Goal: Task Accomplishment & Management: Use online tool/utility

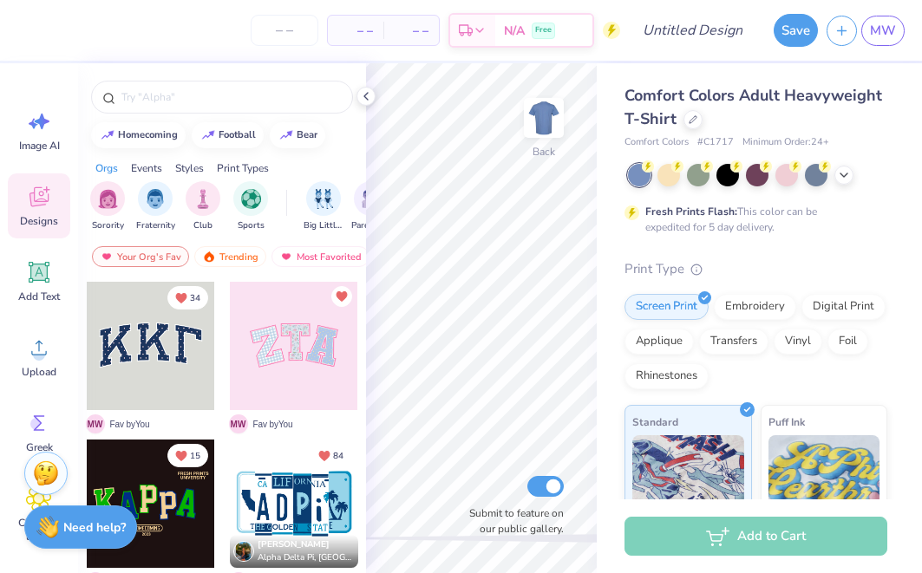
drag, startPoint x: 0, startPoint y: 0, endPoint x: 354, endPoint y: 135, distance: 378.9
click at [354, 135] on div "homecoming football bear" at bounding box center [222, 135] width 288 height 26
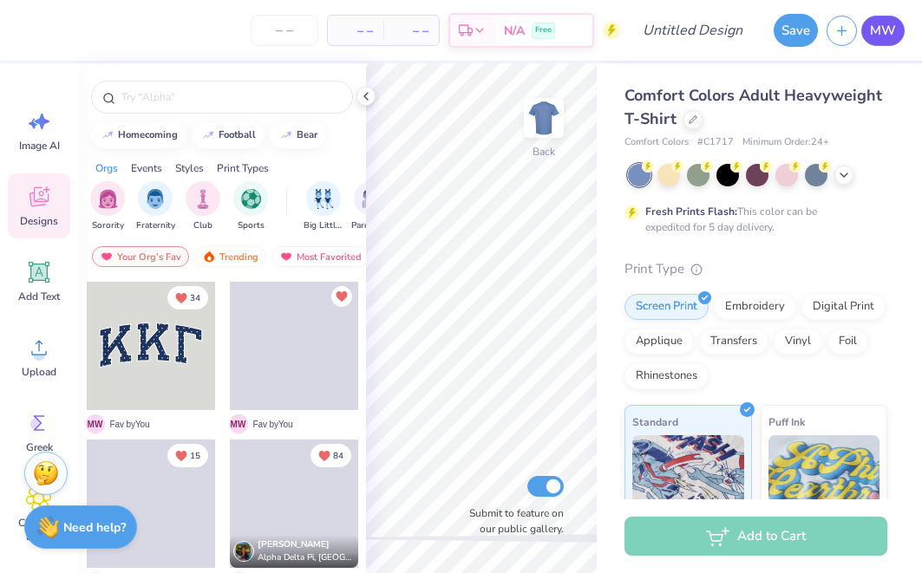
click at [881, 44] on link "MW" at bounding box center [882, 31] width 43 height 30
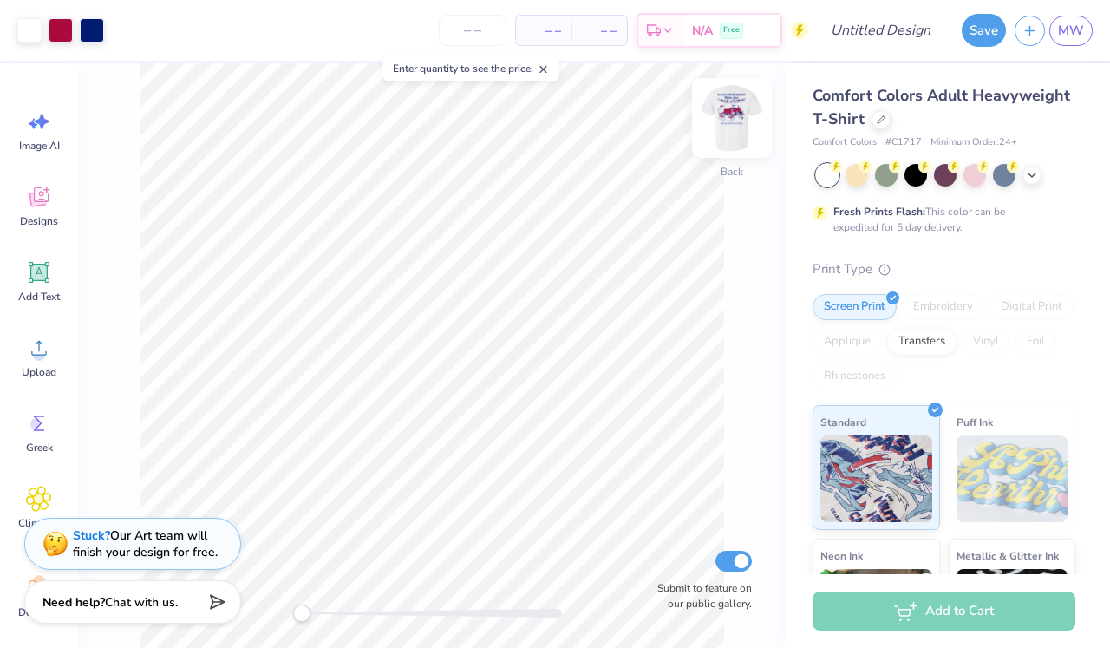
click at [740, 132] on img at bounding box center [731, 117] width 69 height 69
click at [733, 121] on img at bounding box center [731, 117] width 69 height 69
click at [861, 170] on div at bounding box center [857, 173] width 23 height 23
click at [1029, 176] on icon at bounding box center [1032, 174] width 14 height 14
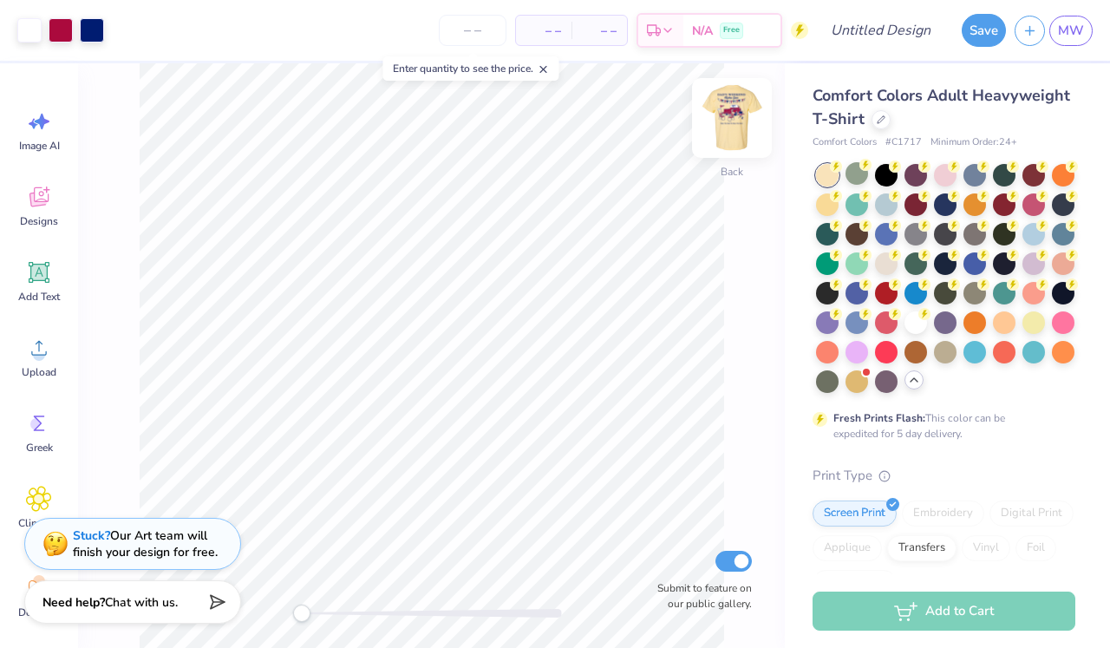
click at [725, 106] on img at bounding box center [731, 117] width 69 height 69
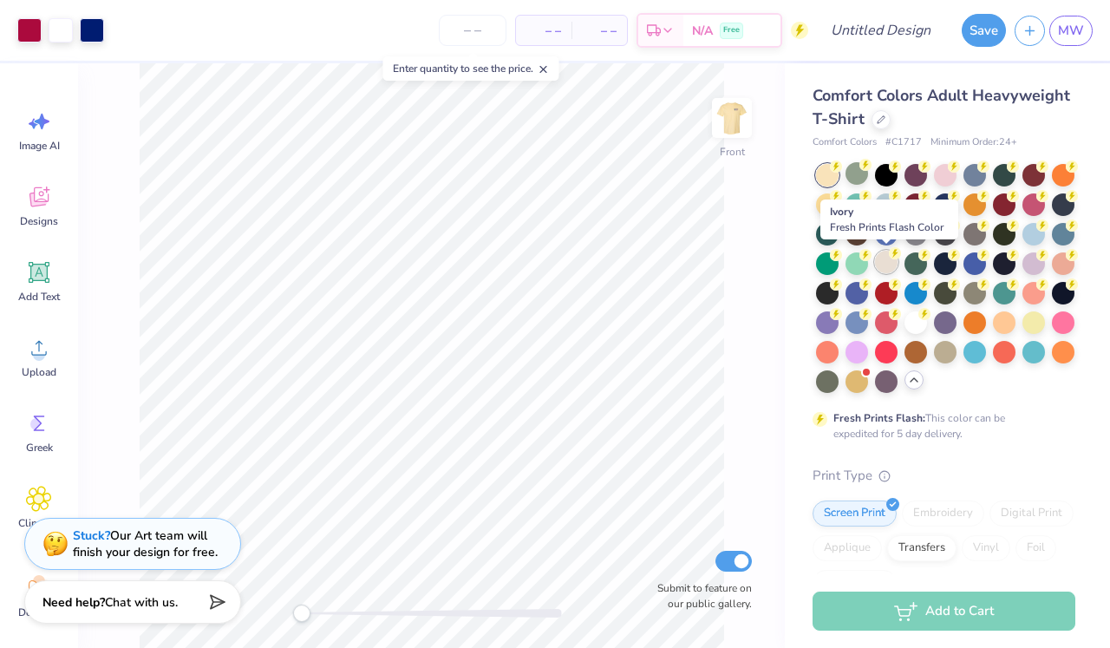
click at [887, 262] on div at bounding box center [886, 262] width 23 height 23
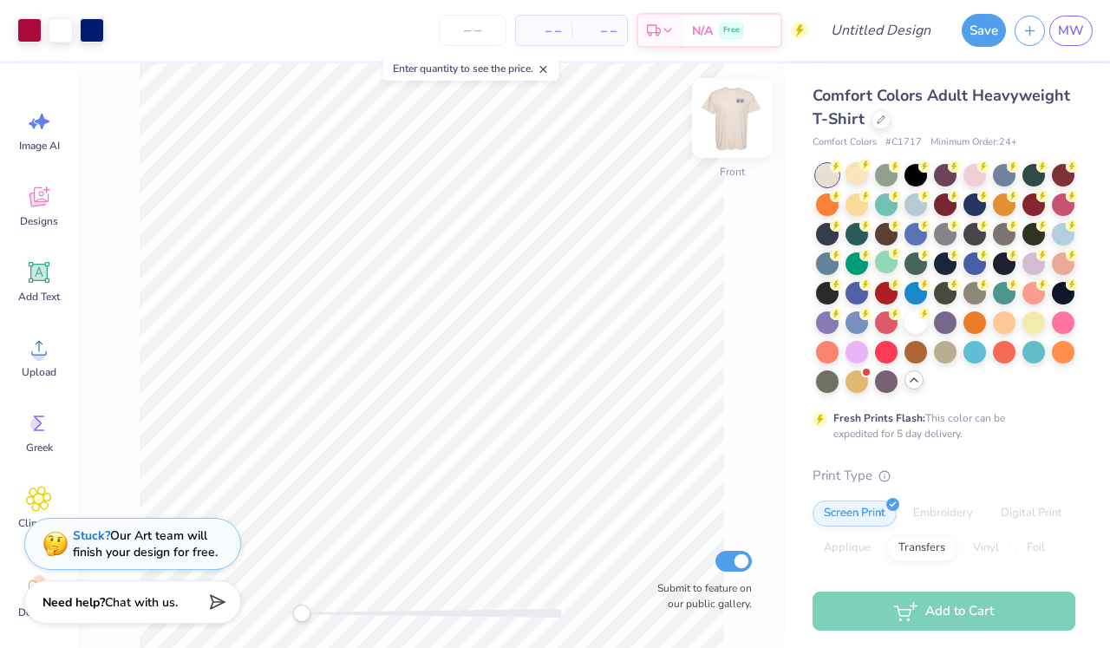
click at [715, 119] on img at bounding box center [731, 117] width 69 height 69
click at [740, 127] on img at bounding box center [731, 117] width 69 height 69
click at [147, 534] on div "Stuck? Our Art team will finish your design for free." at bounding box center [145, 541] width 145 height 33
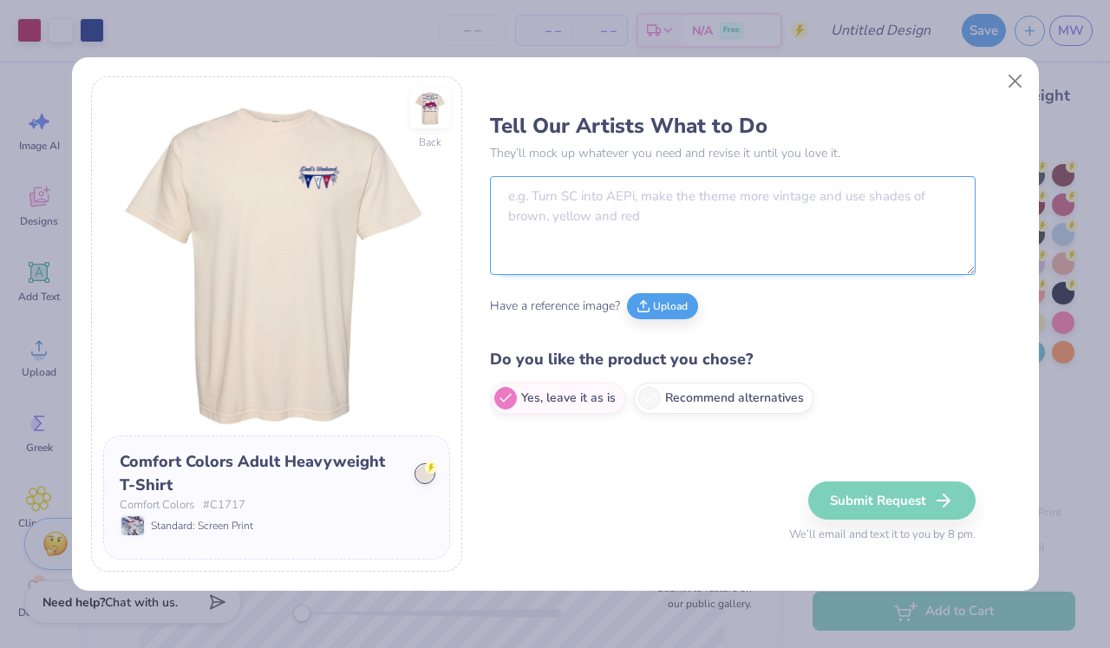
click at [592, 273] on textarea at bounding box center [733, 225] width 486 height 99
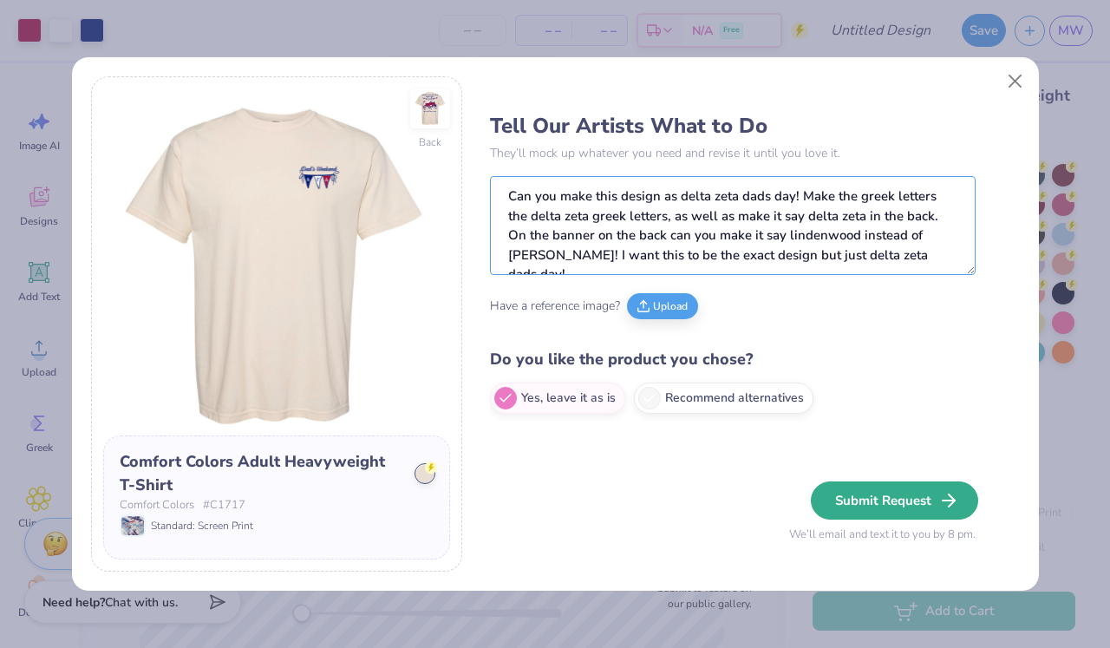
type textarea "Can you make this design as delta zeta dads day! Make the greek letters the del…"
click at [883, 506] on button "Submit Request" at bounding box center [894, 500] width 167 height 38
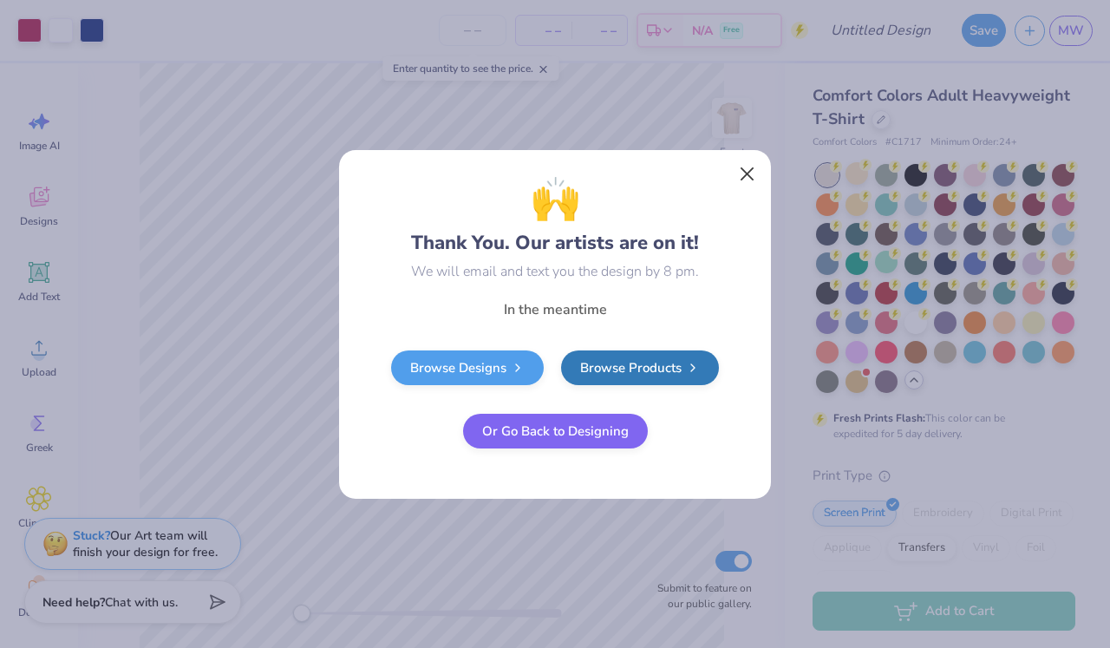
click at [750, 170] on button "Close" at bounding box center [747, 173] width 33 height 33
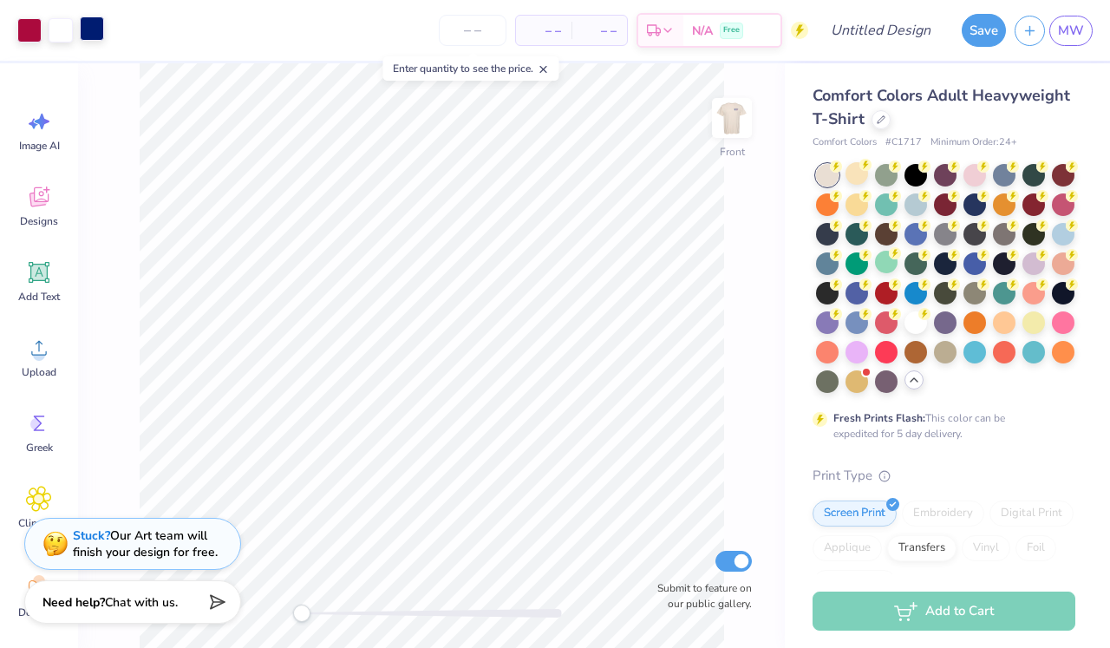
click at [93, 34] on div at bounding box center [92, 28] width 24 height 24
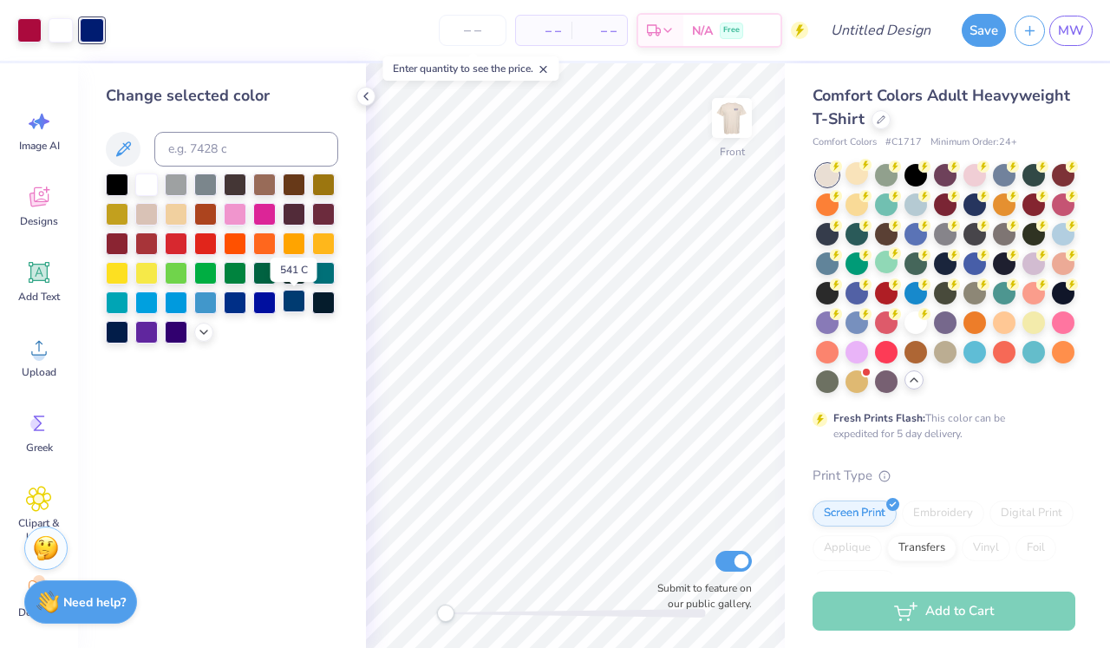
click at [299, 308] on div at bounding box center [294, 301] width 23 height 23
click at [656, 528] on icon at bounding box center [661, 524] width 17 height 17
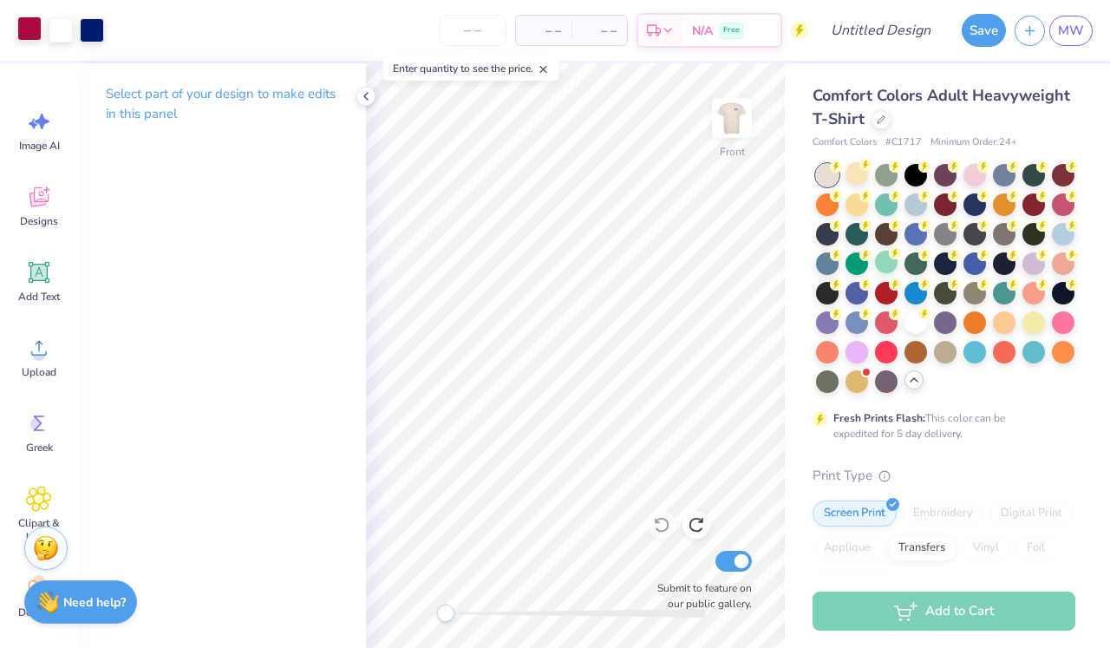
click at [25, 31] on div at bounding box center [29, 28] width 24 height 24
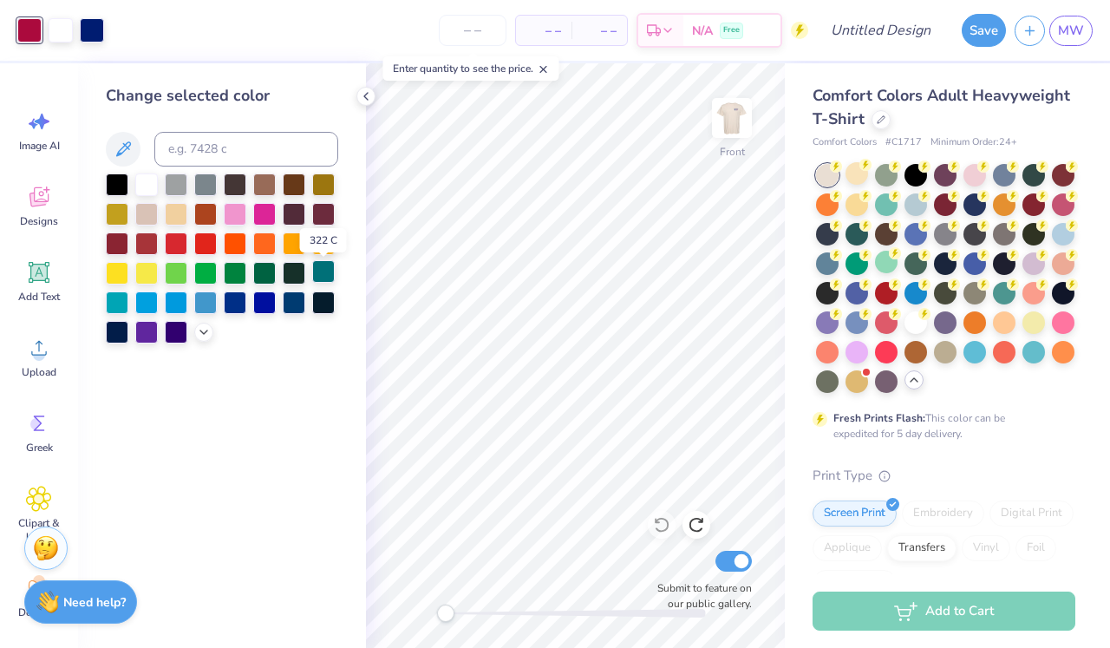
click at [328, 283] on div at bounding box center [323, 271] width 23 height 23
click at [246, 283] on div at bounding box center [235, 271] width 23 height 23
click at [261, 283] on div at bounding box center [264, 271] width 23 height 23
click at [212, 274] on div at bounding box center [205, 271] width 23 height 23
click at [233, 273] on div at bounding box center [235, 271] width 23 height 23
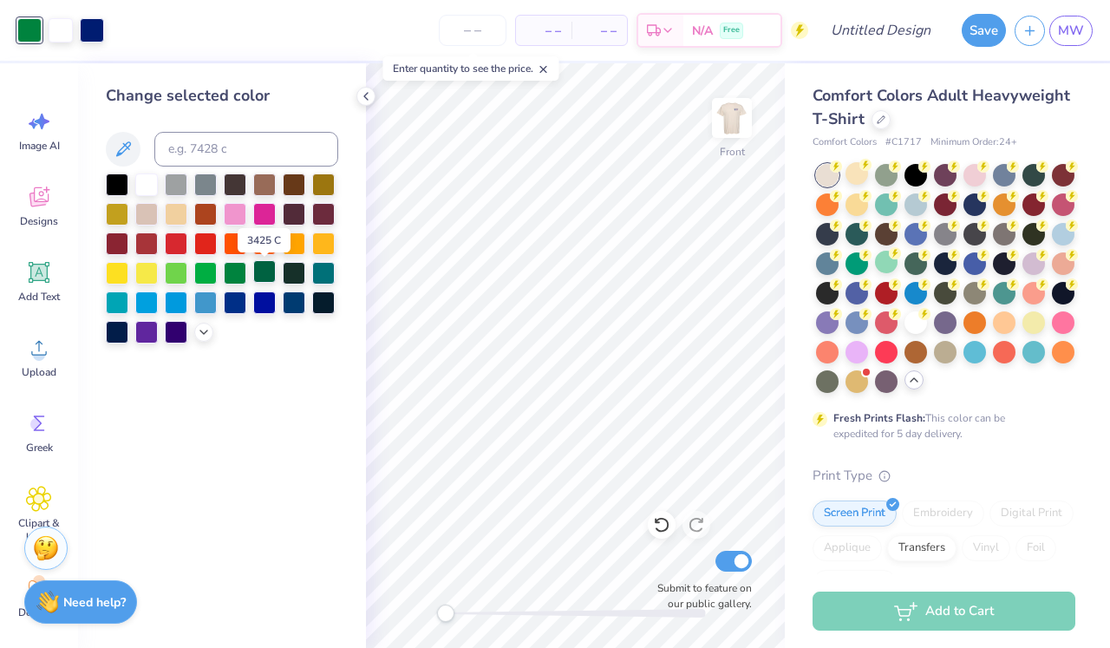
click at [260, 279] on div at bounding box center [264, 271] width 23 height 23
click at [97, 33] on div at bounding box center [92, 28] width 24 height 24
click at [321, 301] on div at bounding box center [323, 301] width 23 height 23
click at [299, 301] on div at bounding box center [294, 301] width 23 height 23
click at [271, 304] on div at bounding box center [264, 301] width 23 height 23
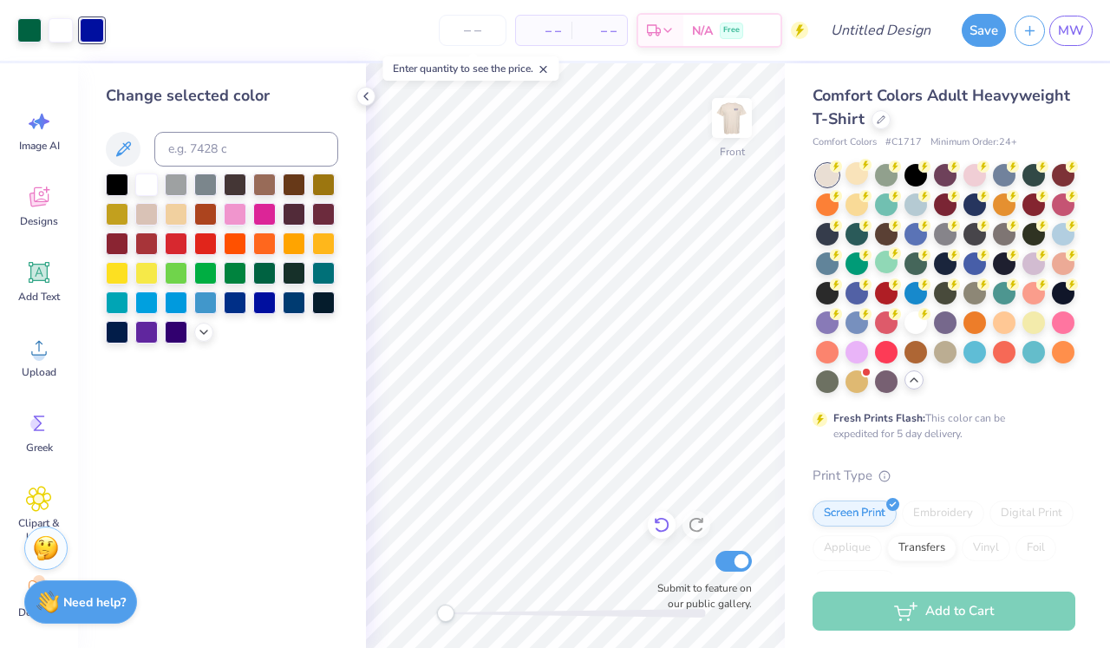
click at [663, 529] on icon at bounding box center [661, 524] width 17 height 17
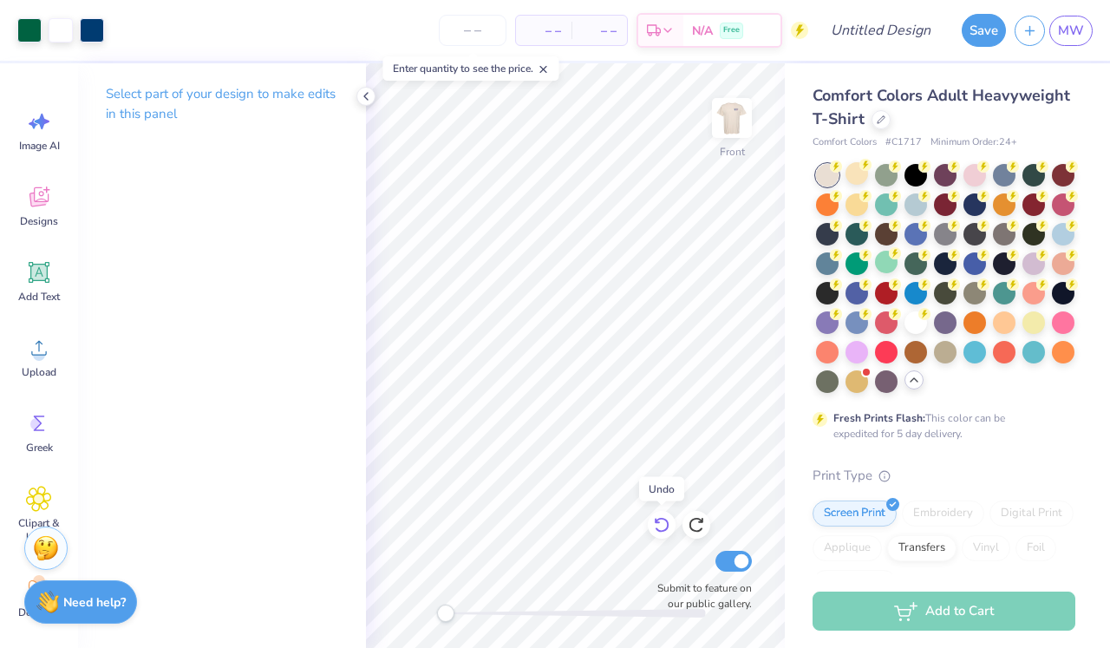
click at [663, 530] on icon at bounding box center [661, 524] width 17 height 17
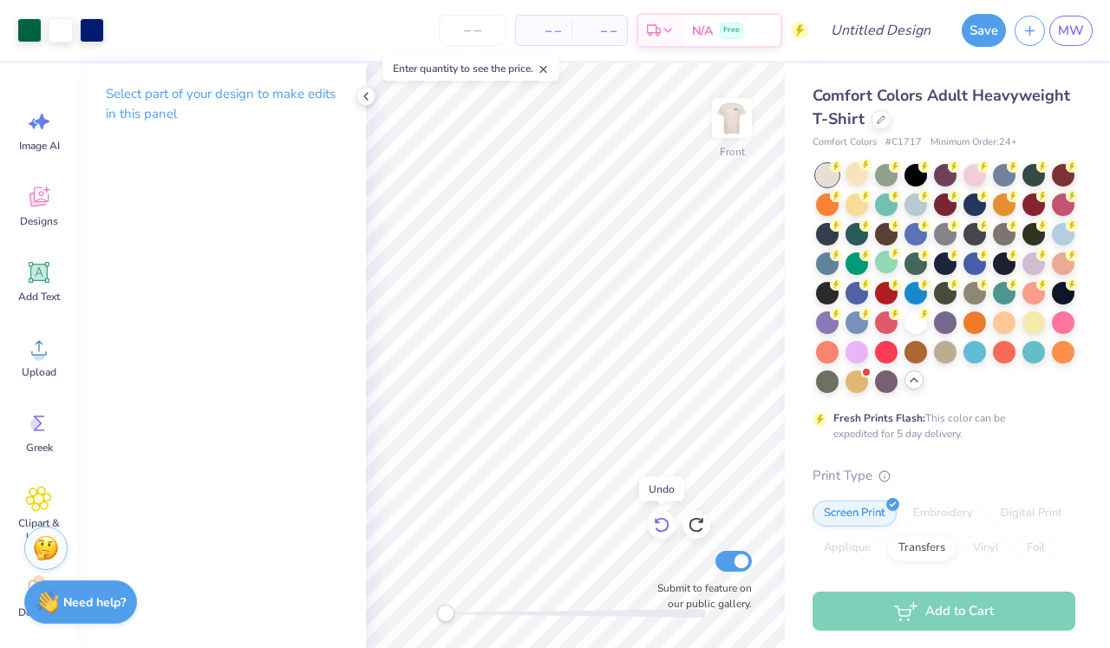
click at [663, 530] on icon at bounding box center [661, 524] width 17 height 17
click at [749, 125] on img at bounding box center [731, 117] width 69 height 69
click at [887, 380] on div at bounding box center [886, 380] width 23 height 23
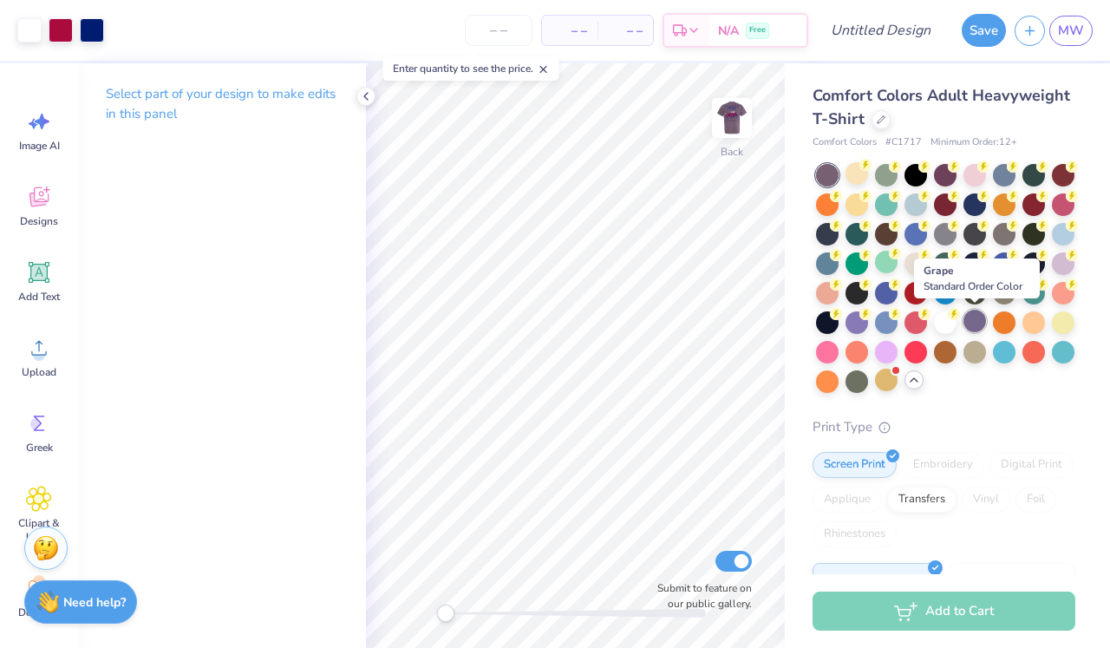
click at [972, 322] on div at bounding box center [975, 321] width 23 height 23
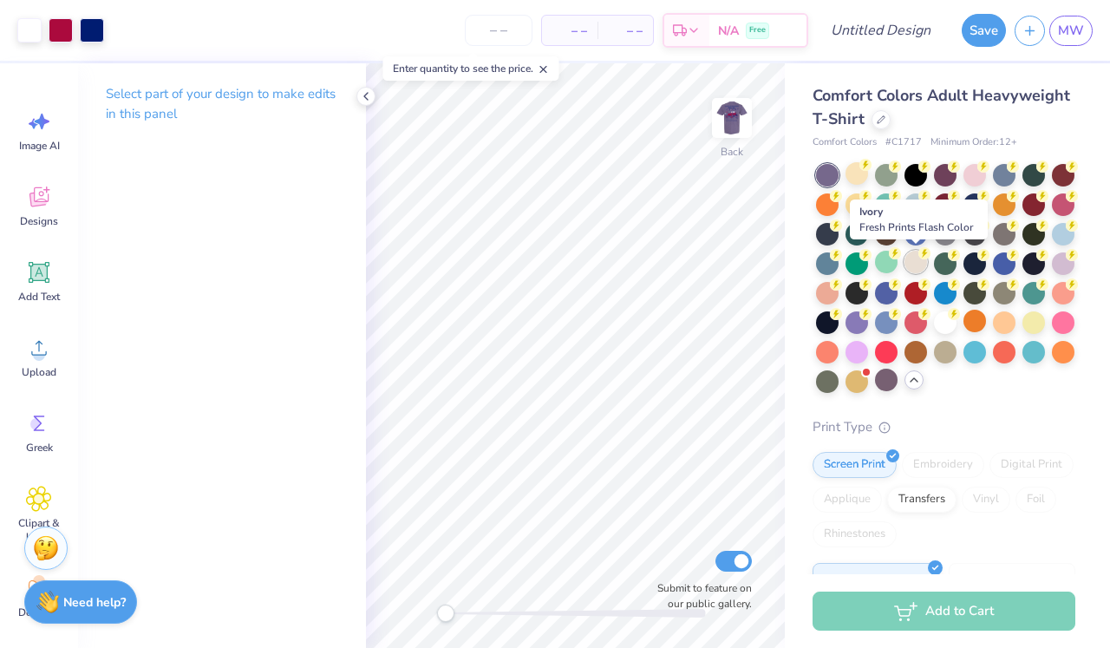
click at [912, 264] on div at bounding box center [916, 262] width 23 height 23
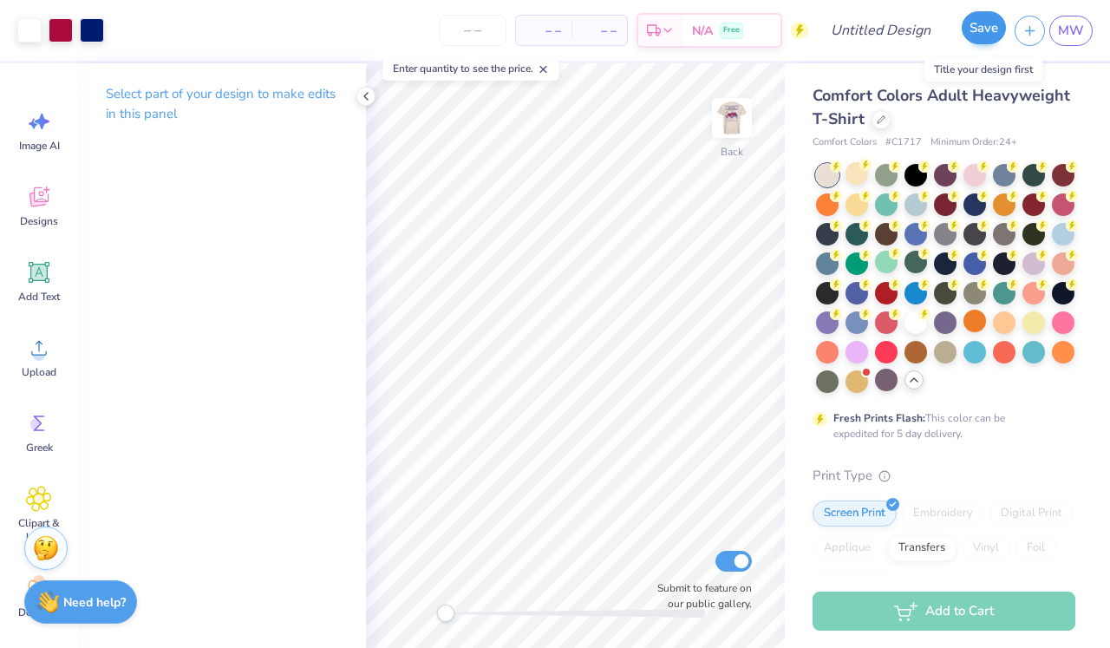
click at [990, 33] on button "Save" at bounding box center [984, 27] width 44 height 33
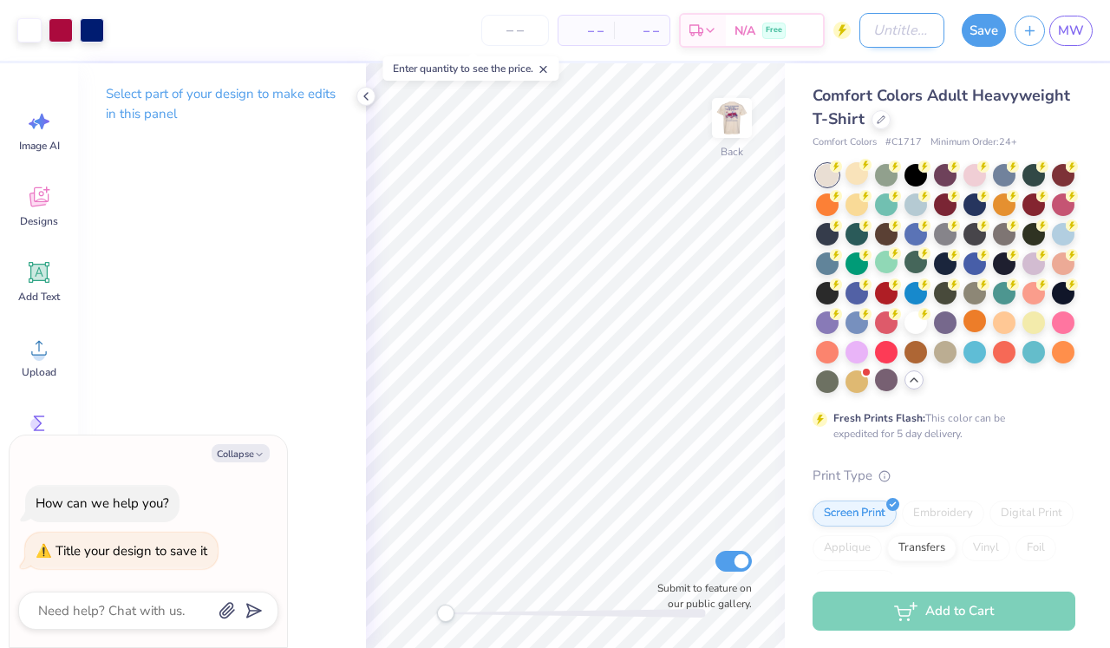
type textarea "x"
click at [881, 36] on input "Design Title" at bounding box center [902, 30] width 85 height 35
type input "D"
type textarea "x"
type input "Da"
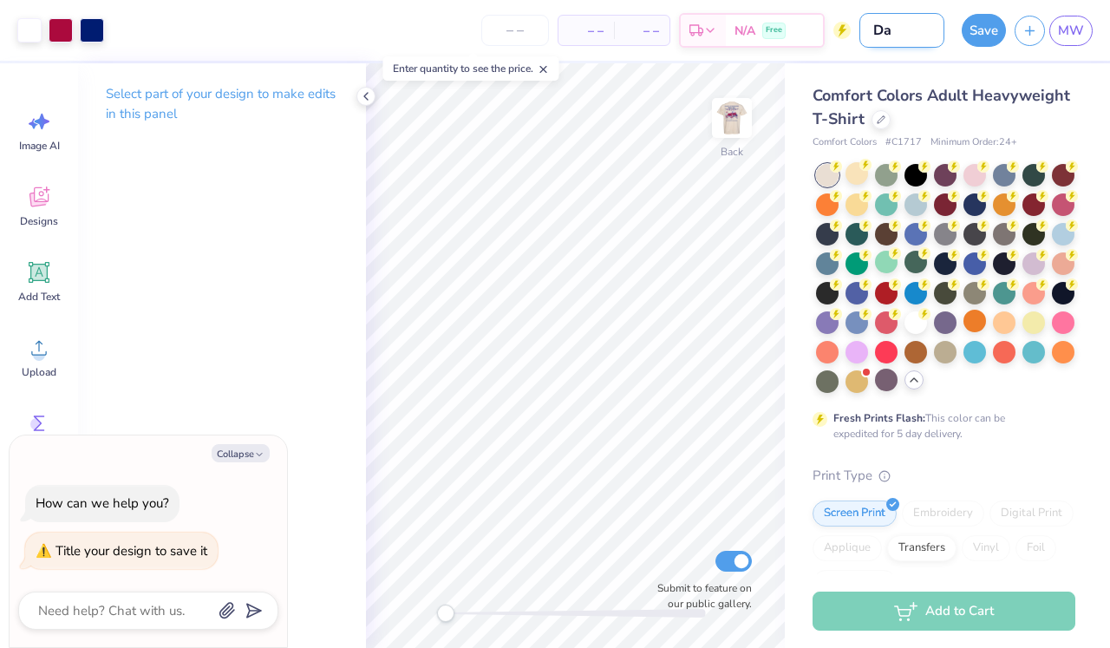
type textarea "x"
type input "Dad"
type textarea "x"
type input "Dad'"
type textarea "x"
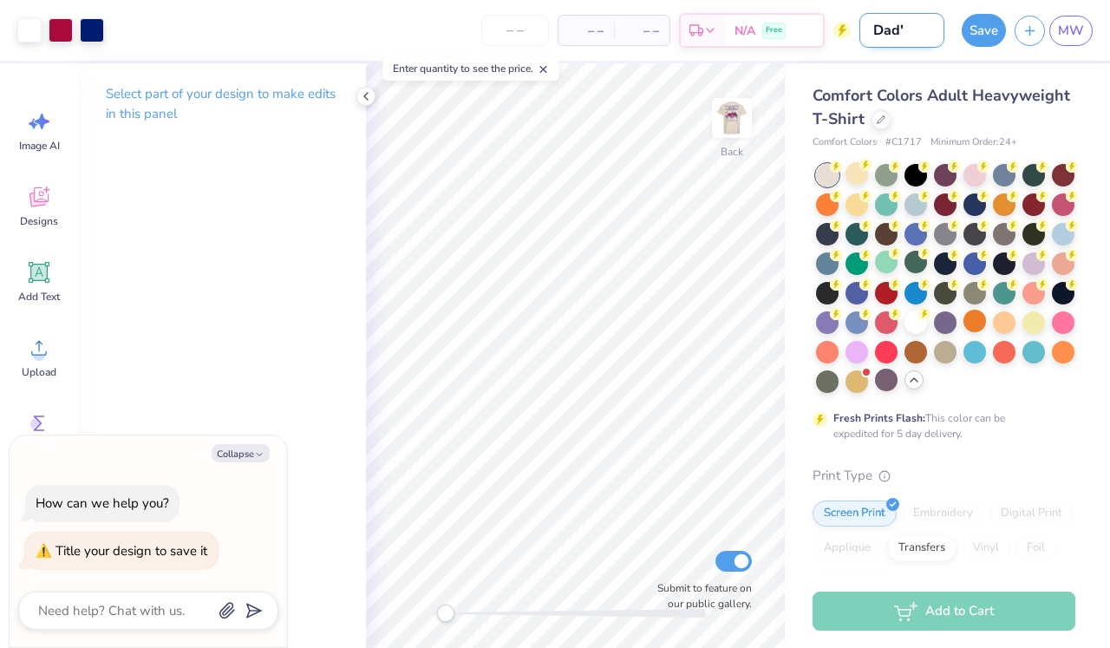
type input "Dad's"
type textarea "x"
type input "Dad's"
type textarea "x"
type input "Dad's d"
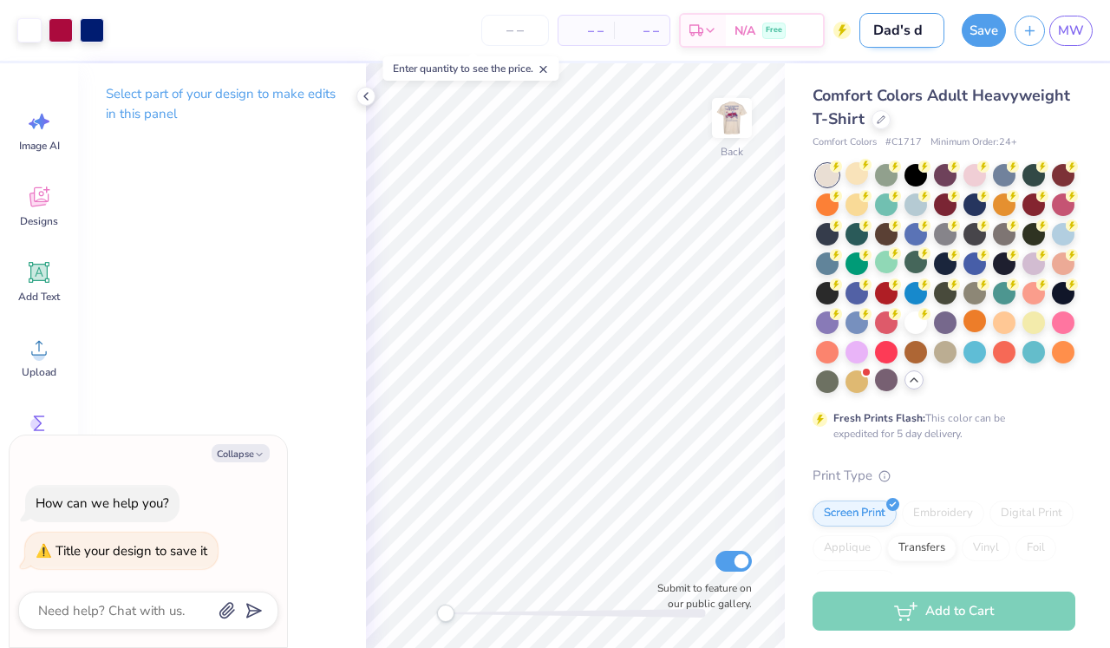
type textarea "x"
type input "Dad's da"
type textarea "x"
type input "Dad's day"
type textarea "x"
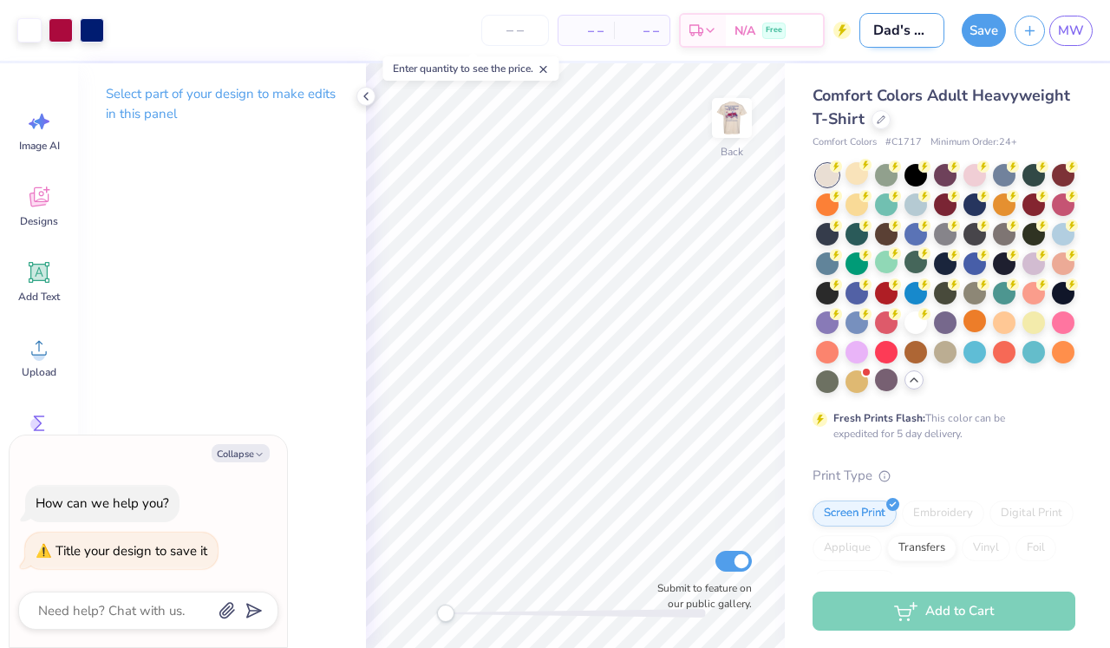
type input "Dad's day"
type textarea "x"
type input "Dad's day 2"
type textarea "x"
type input "Dad's day 25"
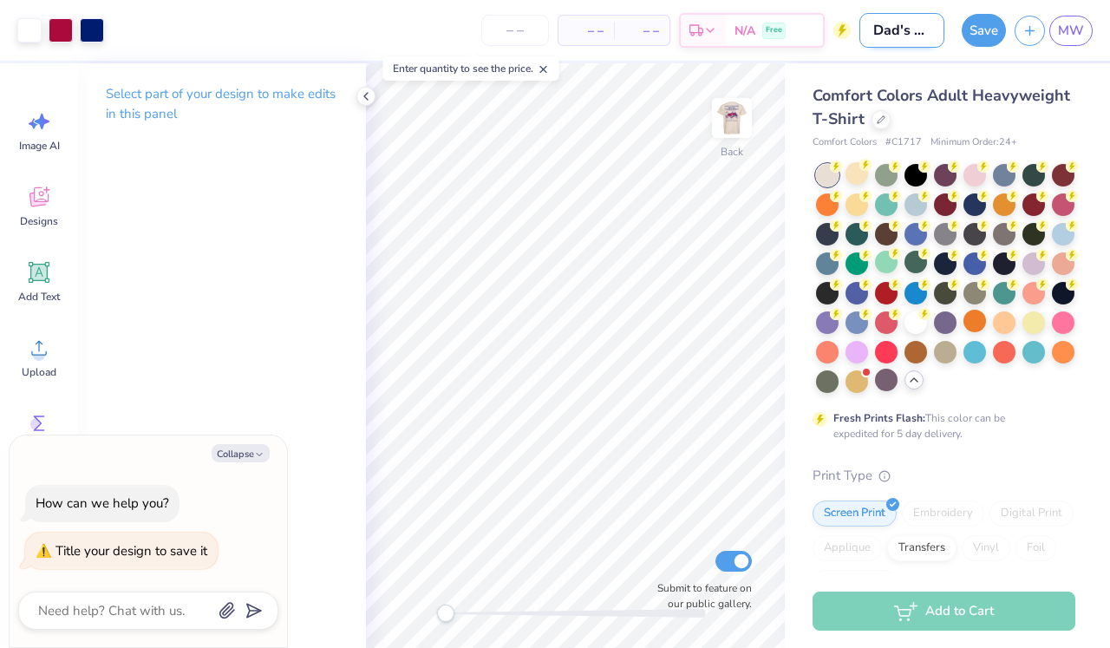
type textarea "x"
type input "Dad's day 25"
click at [985, 29] on button "Save" at bounding box center [984, 27] width 44 height 33
click at [362, 94] on icon at bounding box center [366, 96] width 14 height 14
type textarea "x"
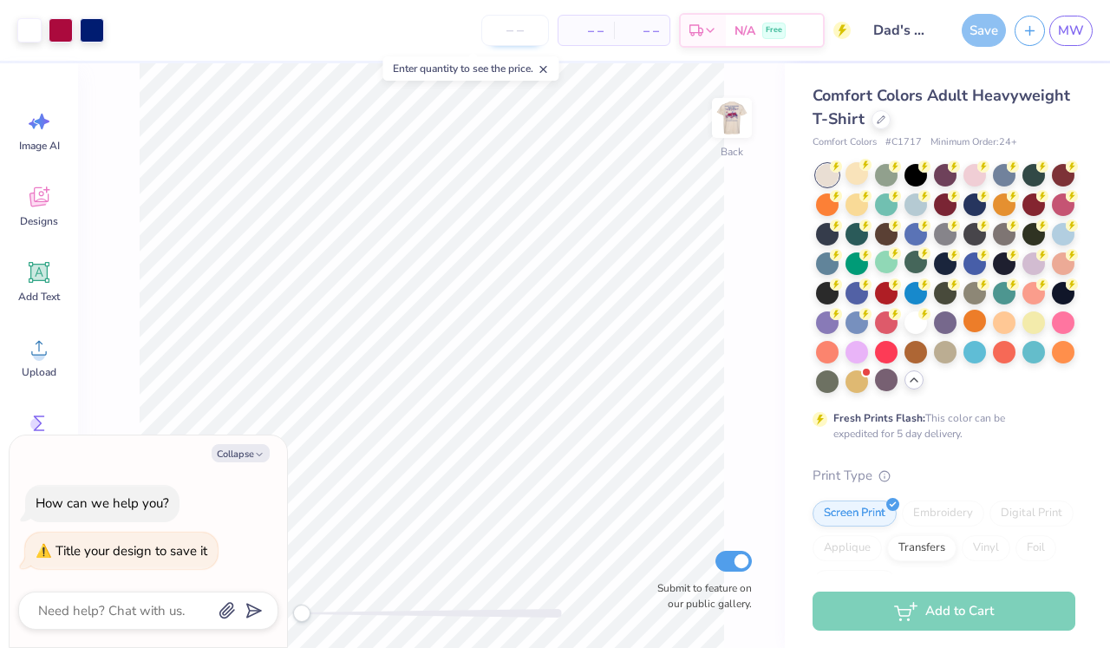
click at [519, 25] on input "number" at bounding box center [515, 30] width 68 height 31
type input "14"
type textarea "x"
type input "15"
type textarea "x"
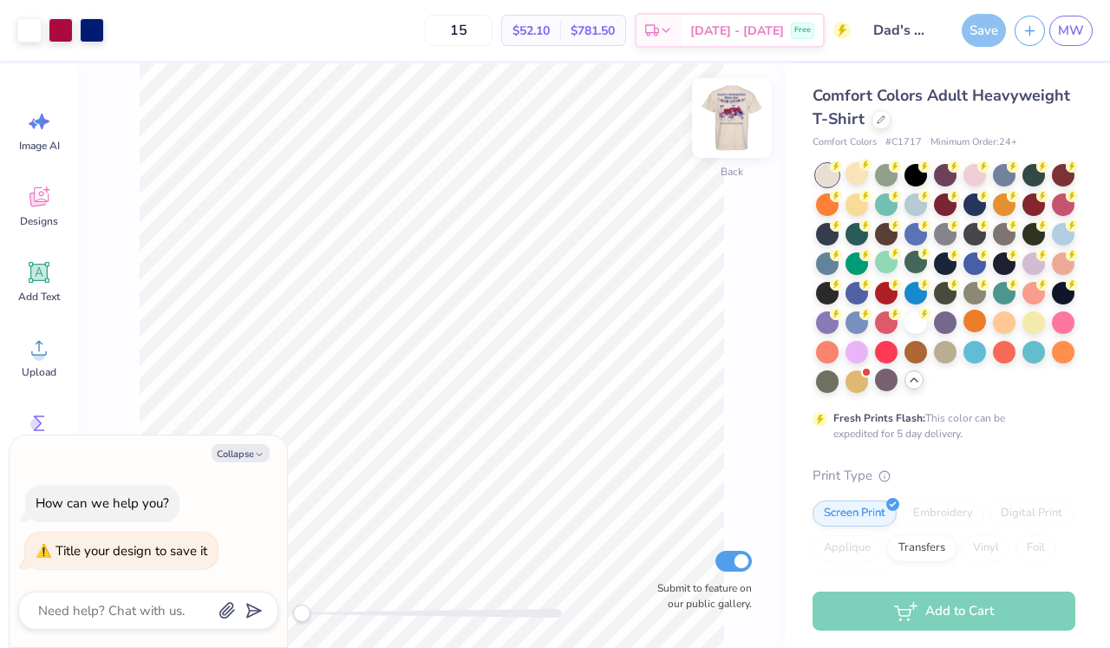
type input "15"
click at [743, 104] on img at bounding box center [731, 117] width 69 height 69
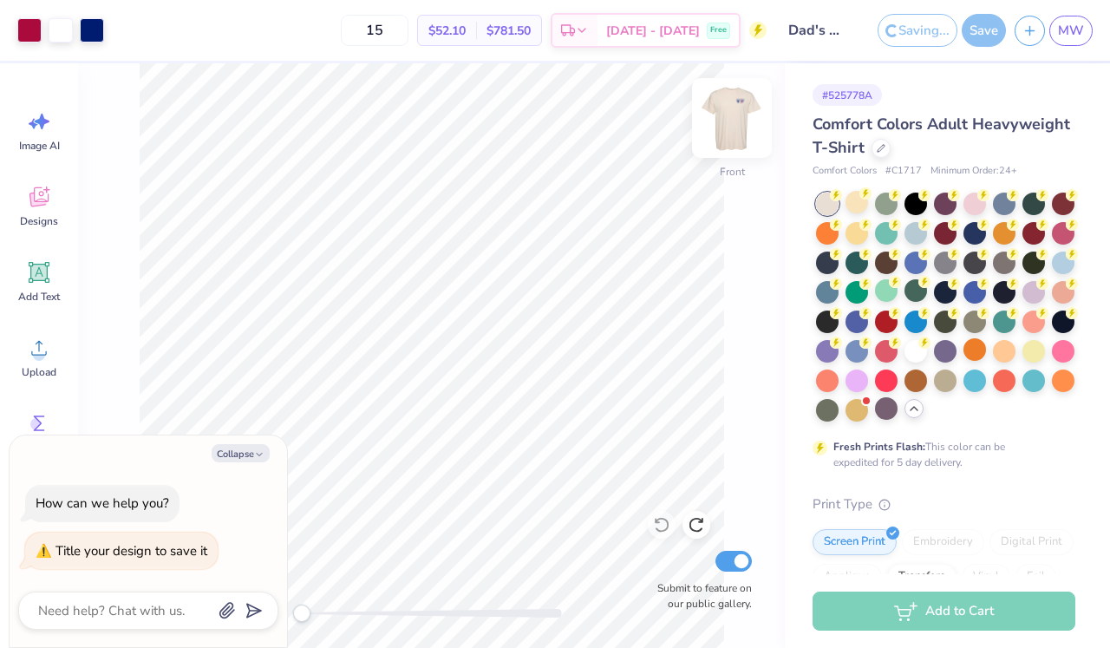
click at [743, 105] on img at bounding box center [731, 117] width 69 height 69
type textarea "x"
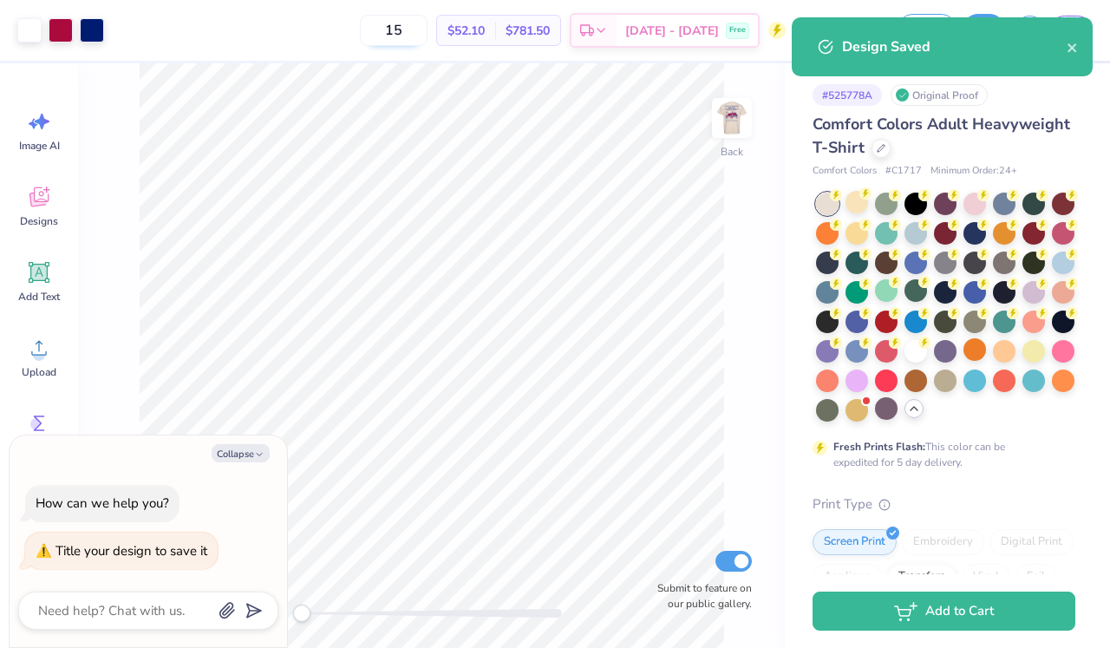
click at [428, 24] on input "15" at bounding box center [394, 30] width 68 height 31
type input "1"
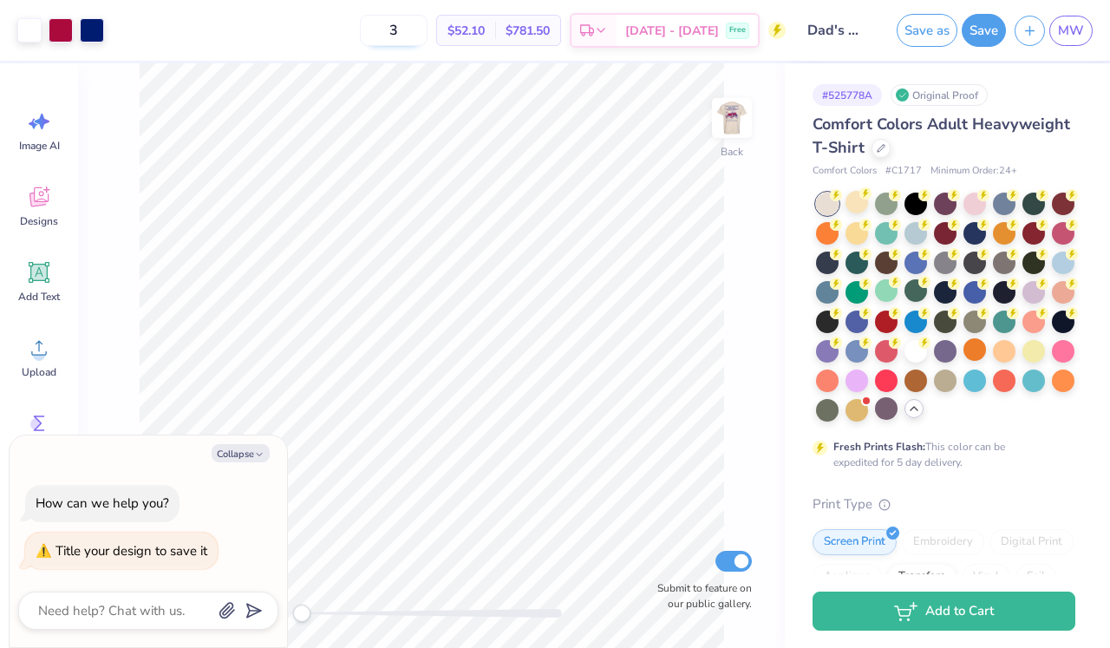
type input "30"
type textarea "x"
type input "30"
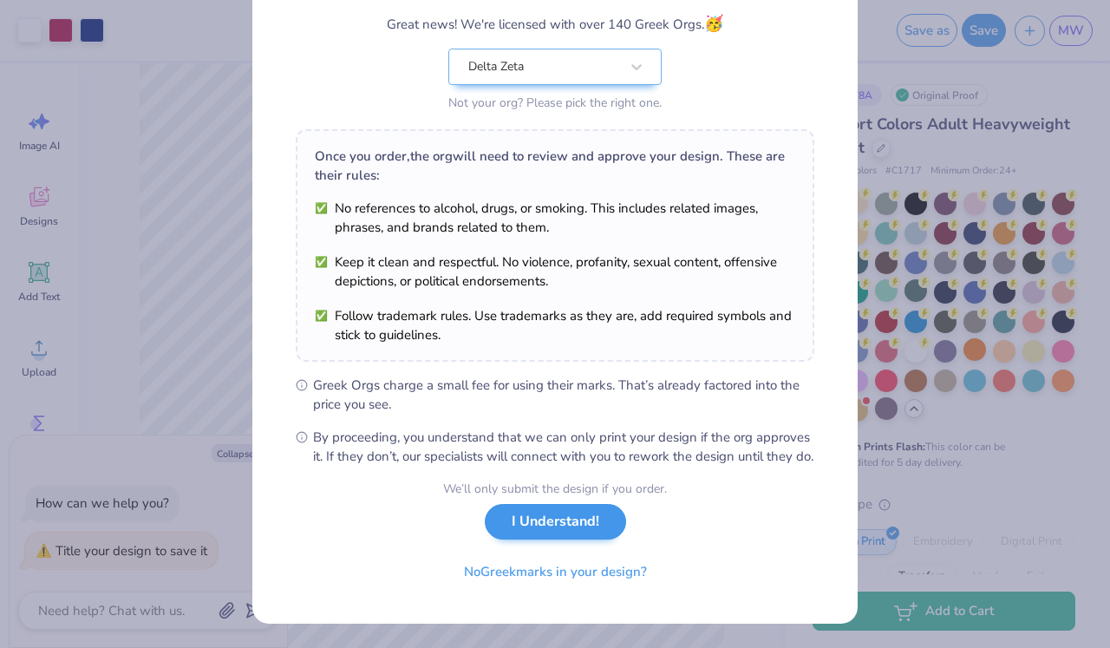
scroll to position [164, 0]
click at [557, 532] on button "I Understand!" at bounding box center [555, 522] width 141 height 36
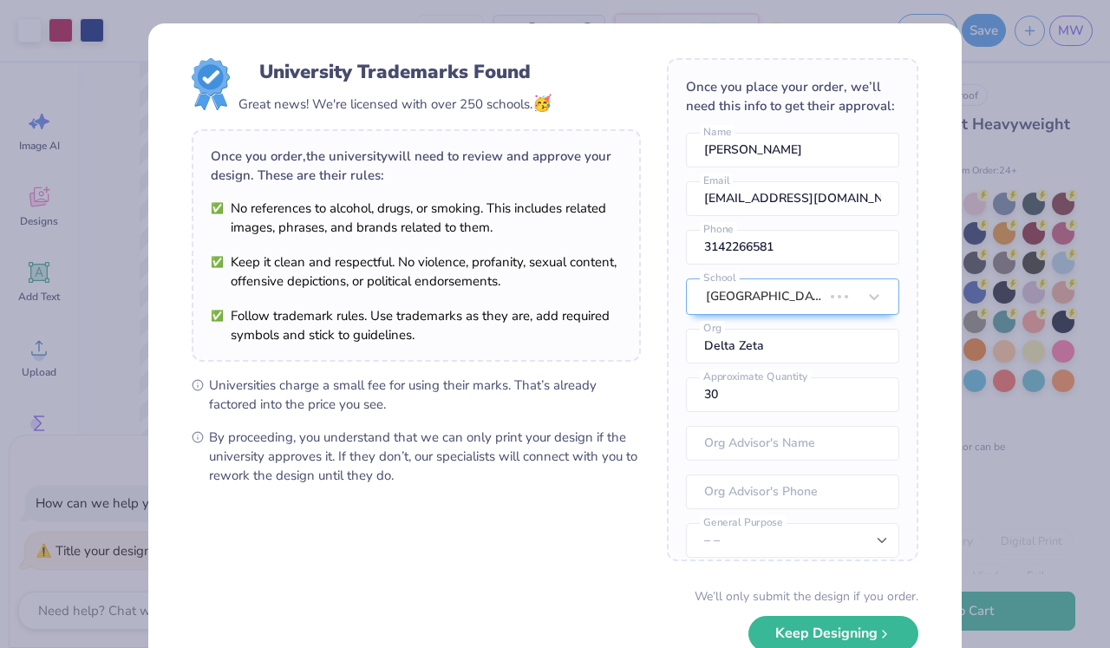
type textarea "x"
click at [1042, 383] on div "University Trademarks Found Great news! We're licensed with over 250 schools. 🥳…" at bounding box center [555, 324] width 1110 height 648
